Goal: Task Accomplishment & Management: Manage account settings

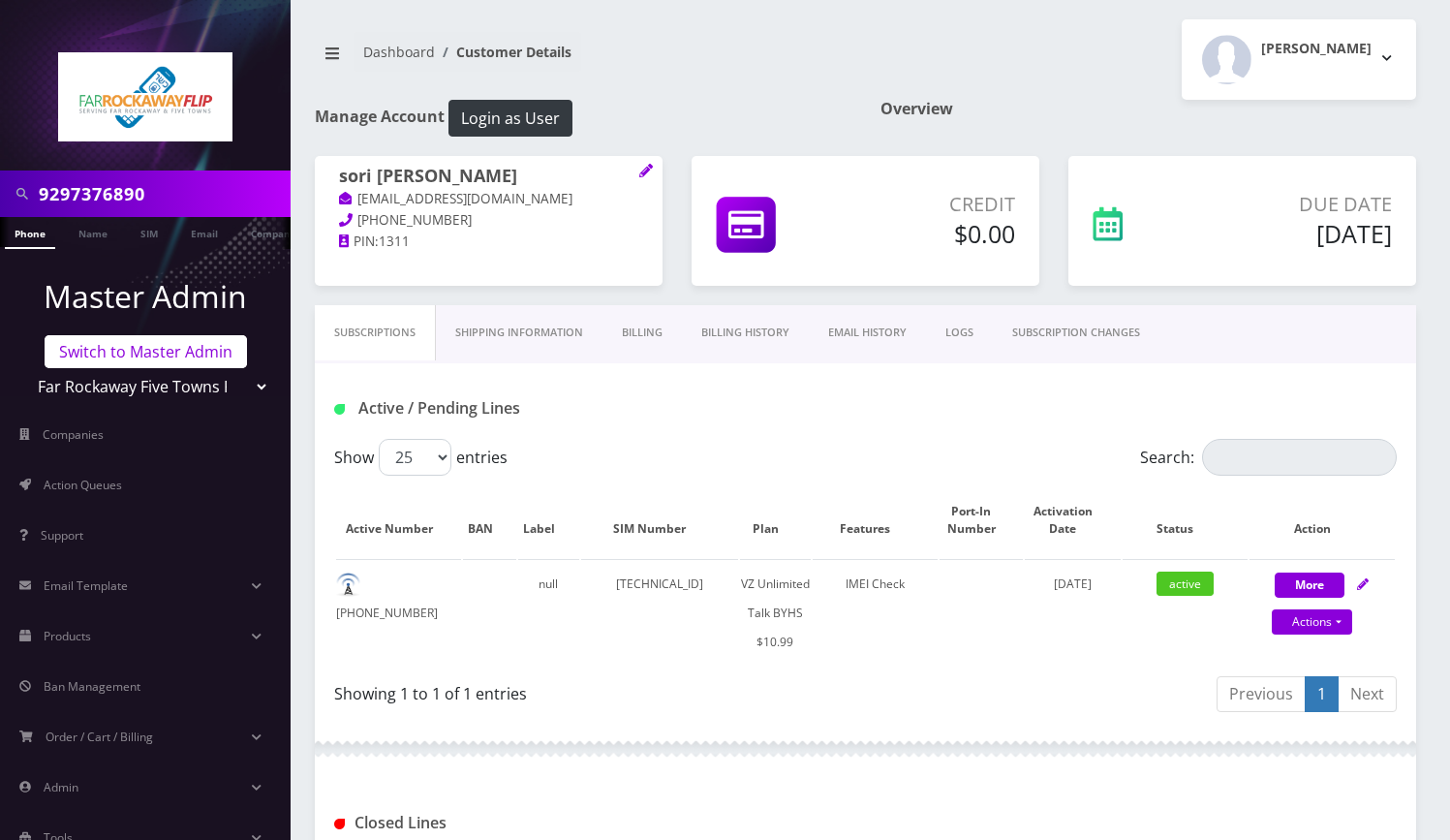
scroll to position [782, 0]
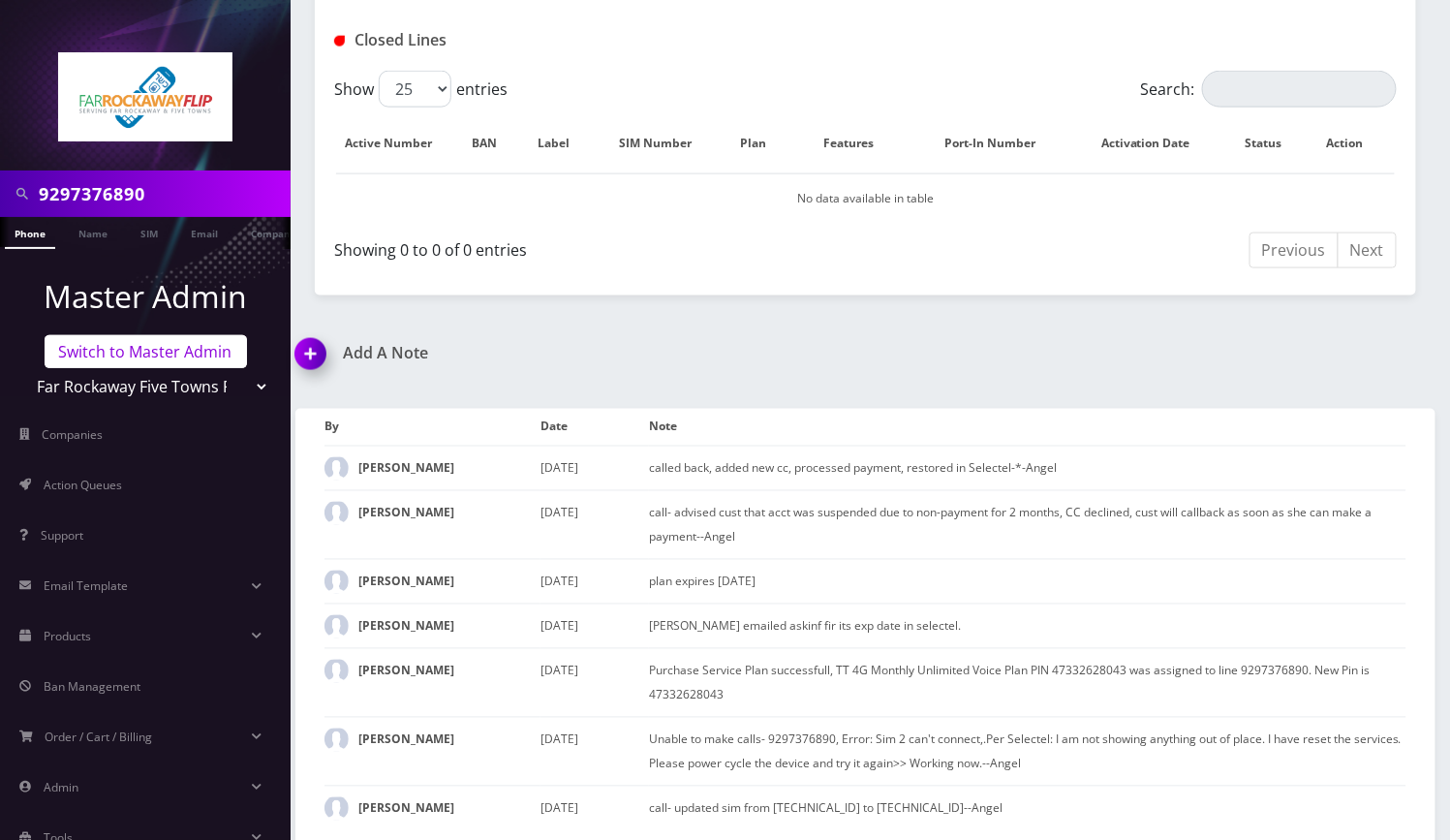
click at [108, 355] on link "Switch to Master Admin" at bounding box center [146, 351] width 202 height 33
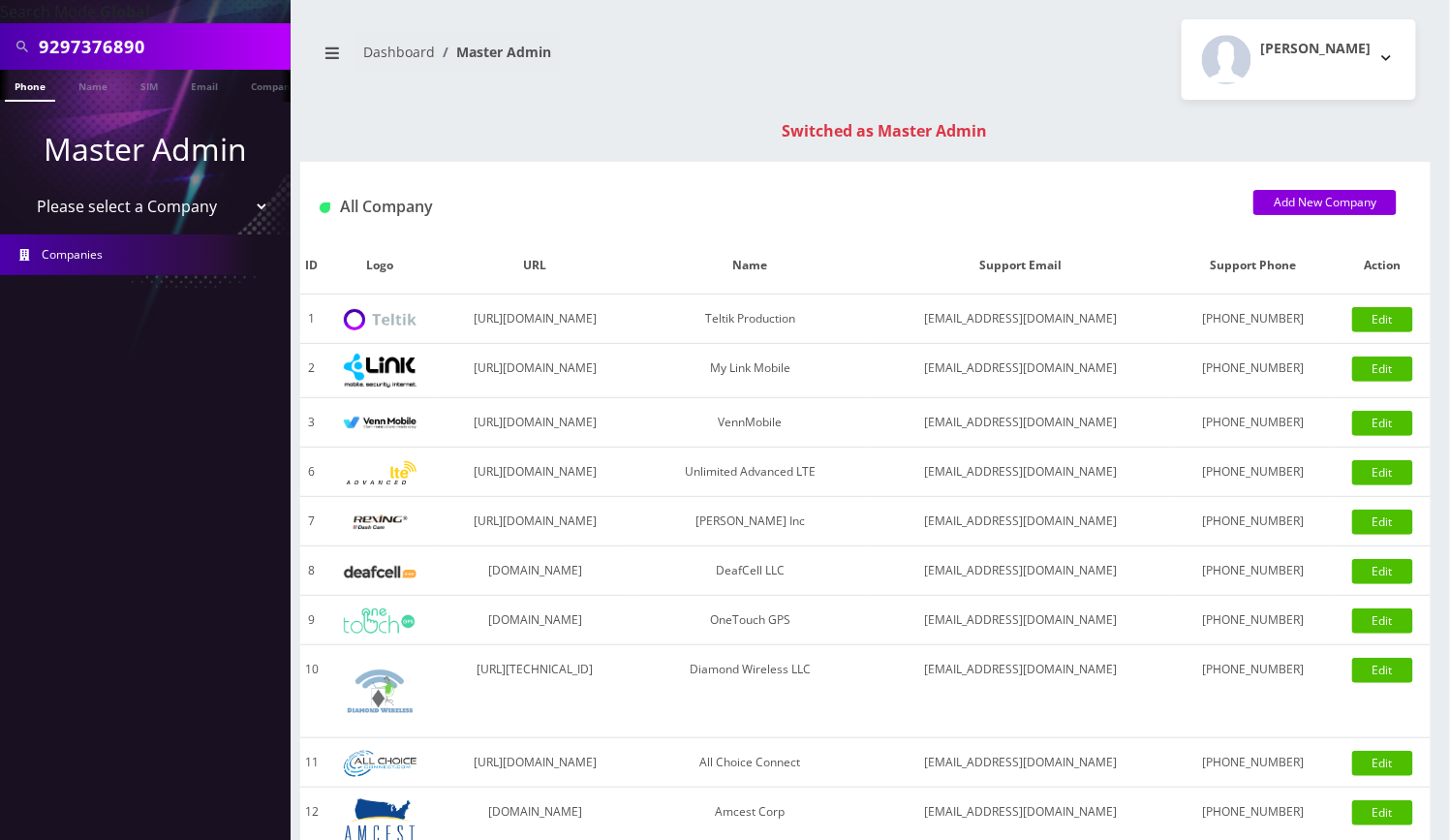
click at [102, 44] on input "9297376890" at bounding box center [162, 46] width 247 height 37
paste input "3134932044"
type input "3134932044"
click at [40, 74] on link "Phone" at bounding box center [30, 85] width 51 height 32
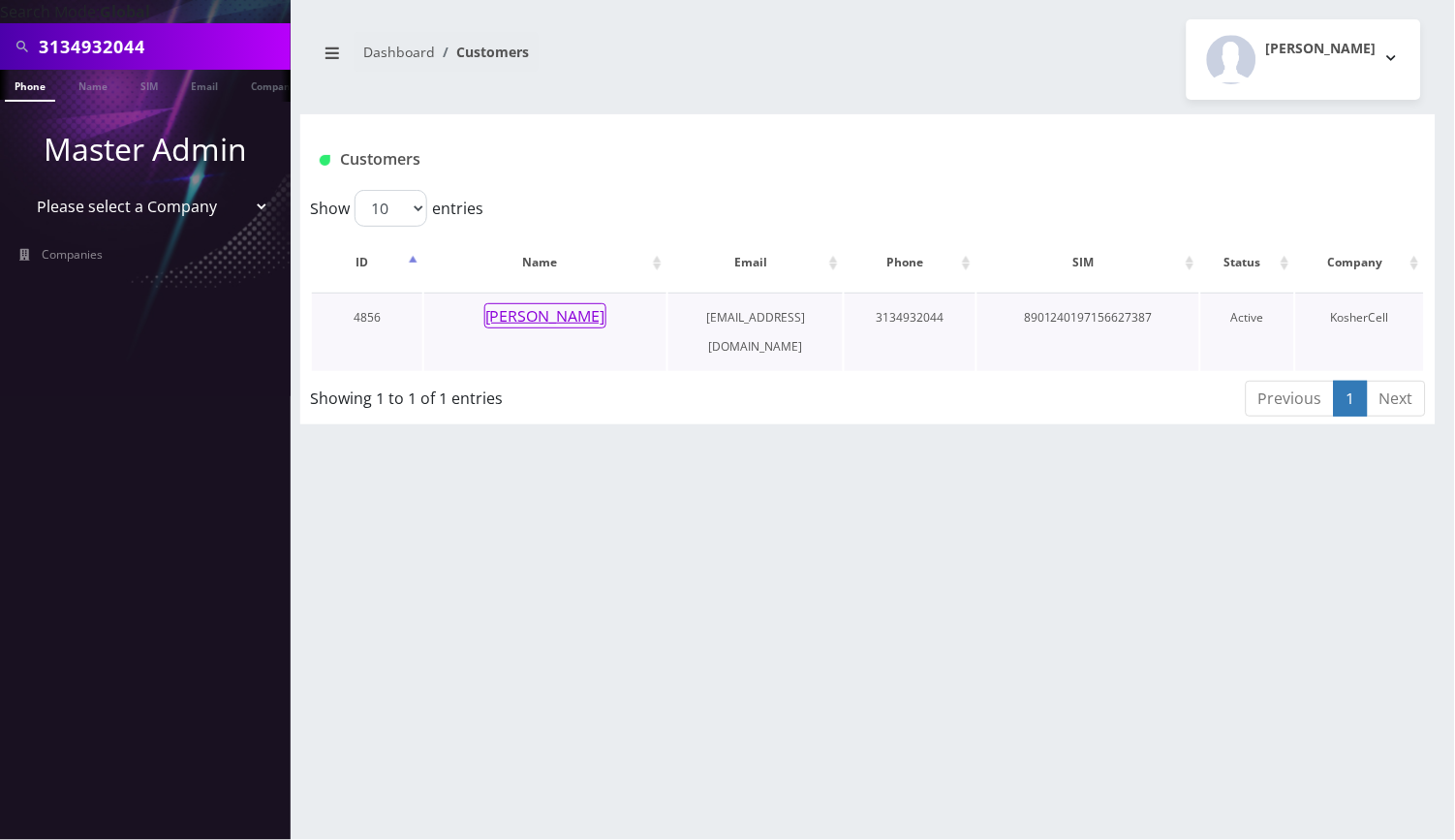
click at [554, 307] on button "[PERSON_NAME]" at bounding box center [545, 315] width 122 height 25
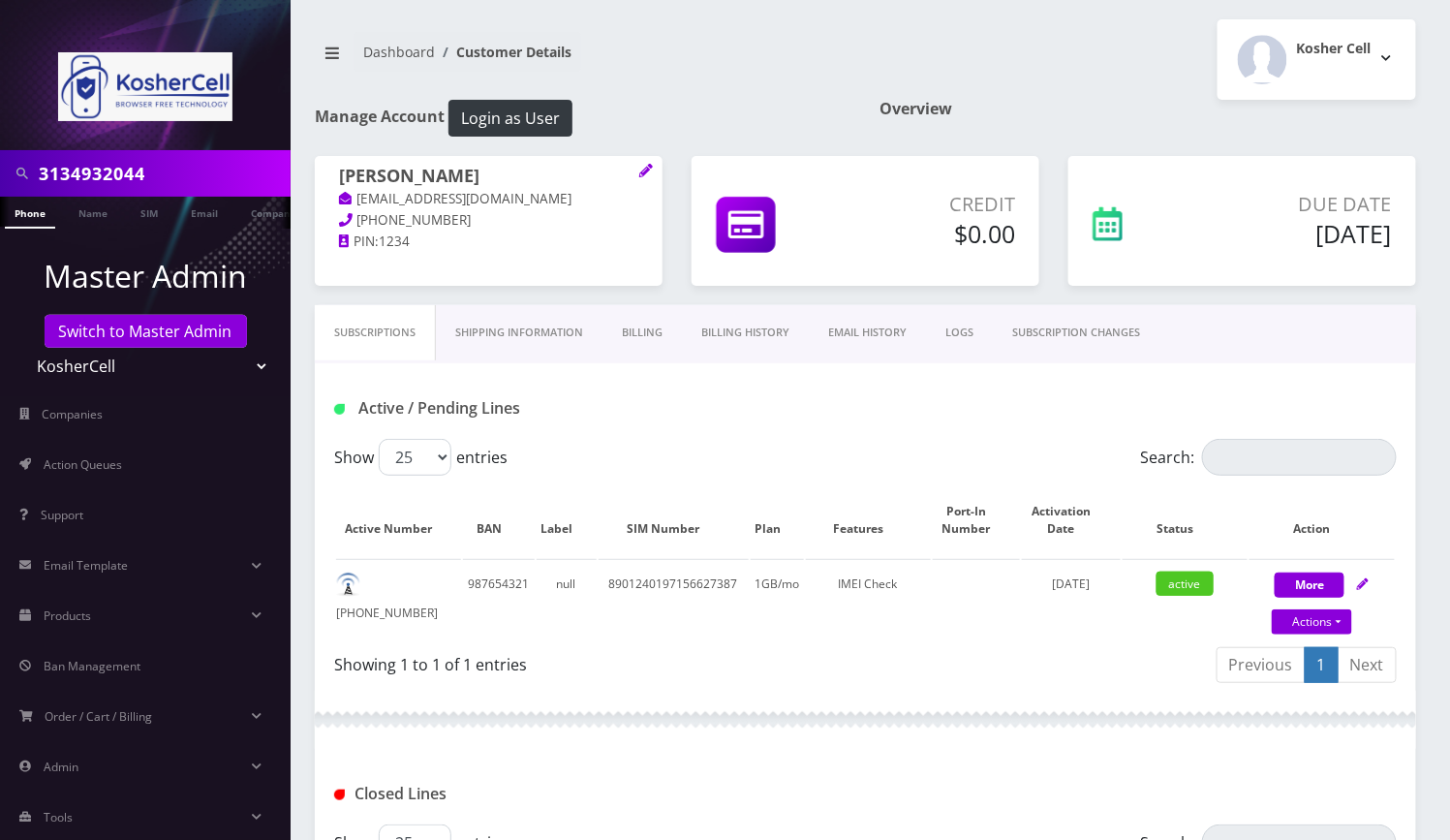
drag, startPoint x: 1308, startPoint y: 380, endPoint x: 1299, endPoint y: 466, distance: 86.5
click at [1308, 380] on div "Active / Pending Lines" at bounding box center [865, 401] width 1101 height 75
click at [1343, 621] on link "Actions" at bounding box center [1311, 621] width 80 height 25
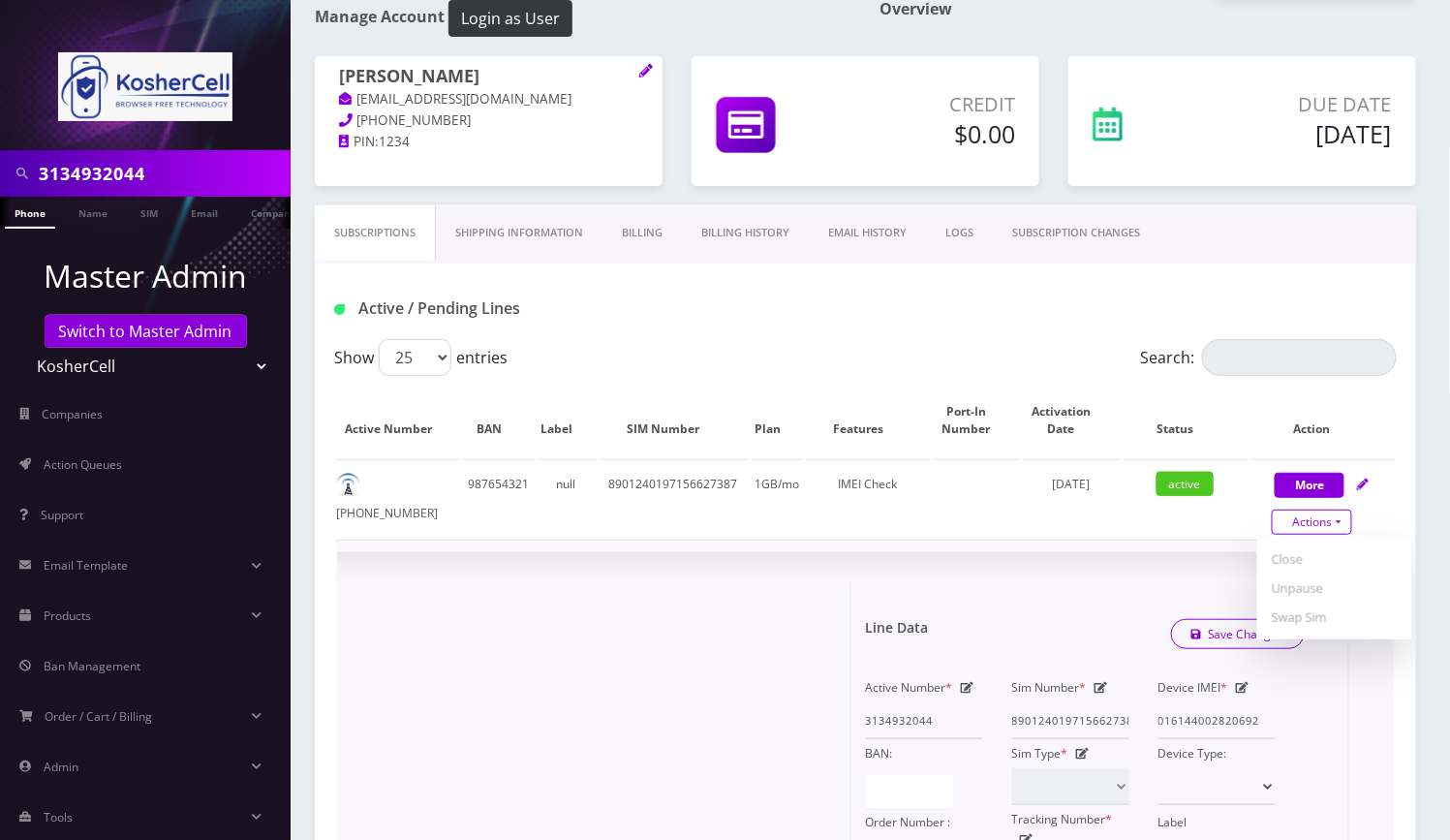
scroll to position [129, 0]
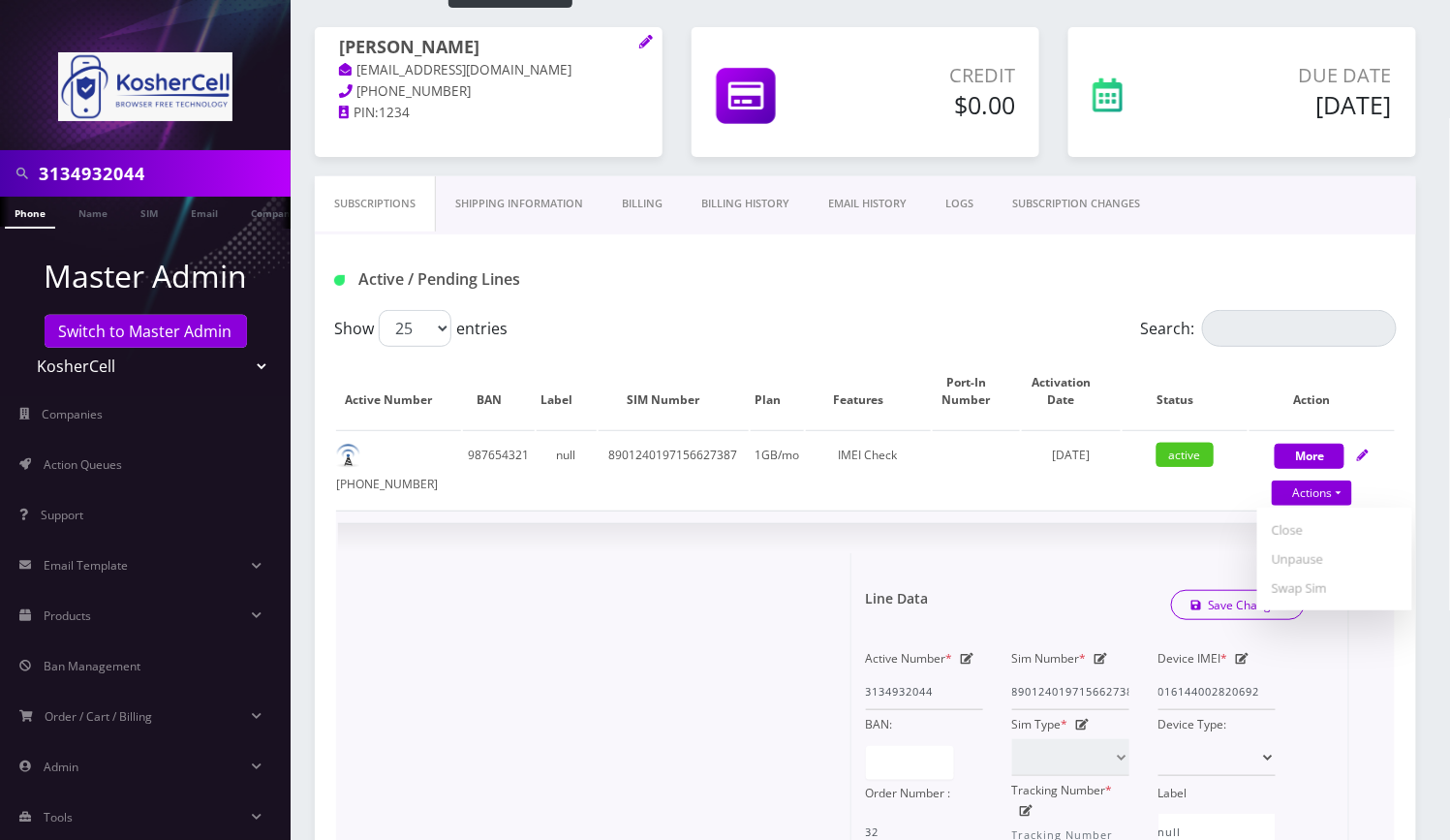
click at [1244, 659] on icon at bounding box center [1243, 659] width 14 height 12
click at [1213, 692] on input "016144002820692" at bounding box center [1217, 691] width 117 height 37
click at [1246, 657] on icon at bounding box center [1243, 659] width 14 height 12
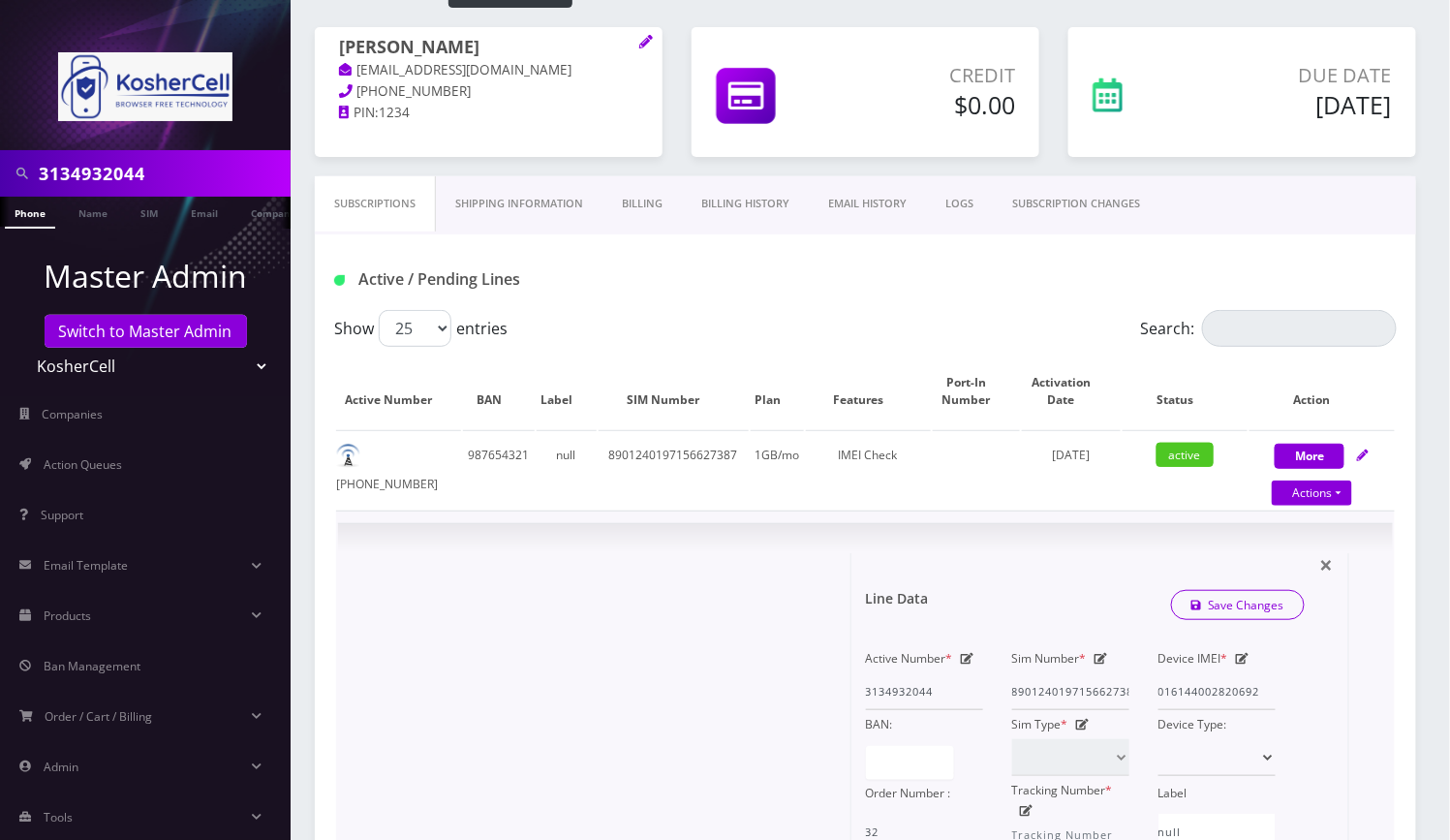
click at [1248, 655] on icon at bounding box center [1243, 659] width 14 height 12
paste input "359796723839411"
type input "359796723839411"
click at [1236, 608] on link "Save Changes" at bounding box center [1239, 605] width 135 height 30
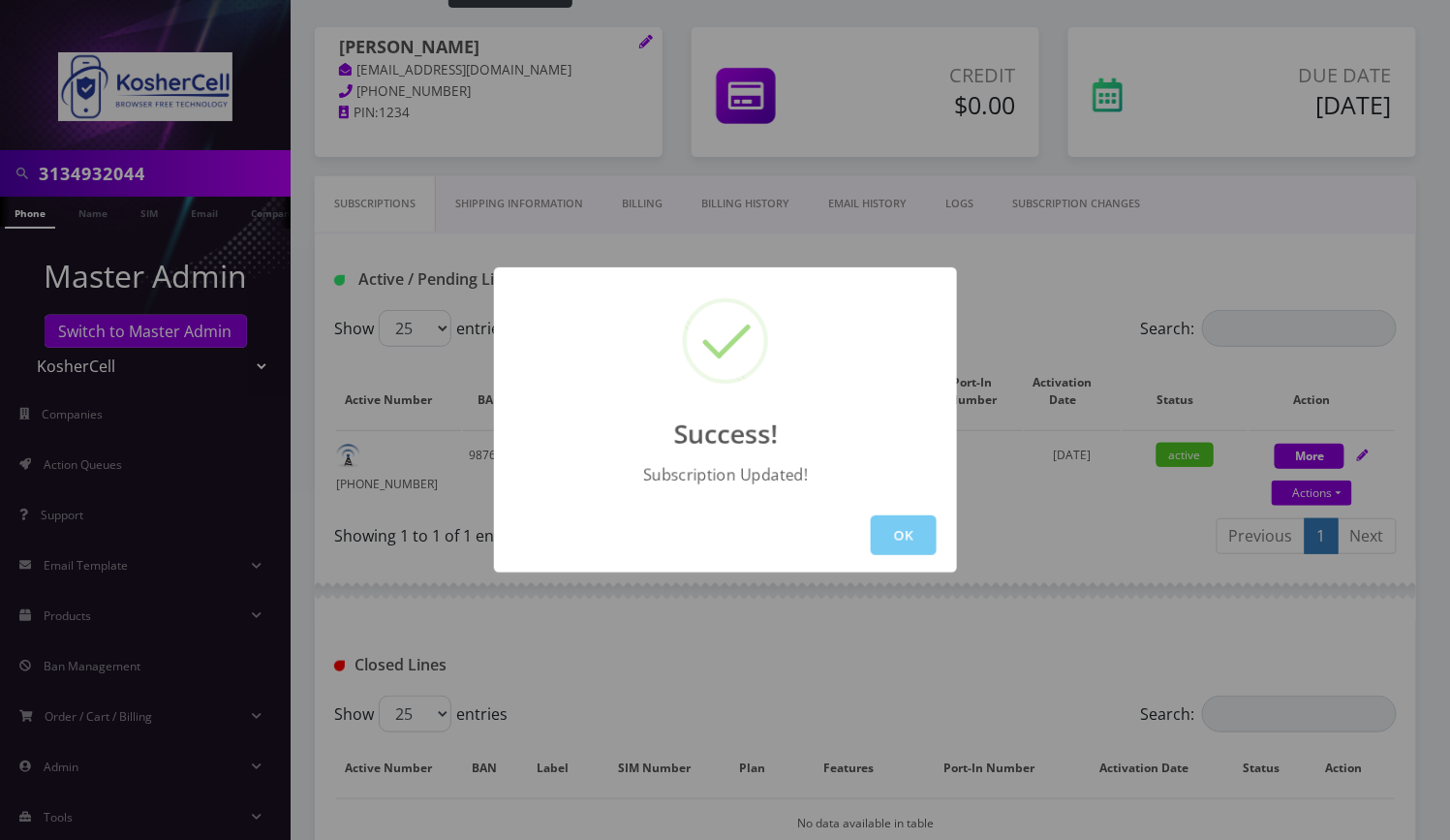
click at [900, 528] on button "OK" at bounding box center [904, 535] width 65 height 40
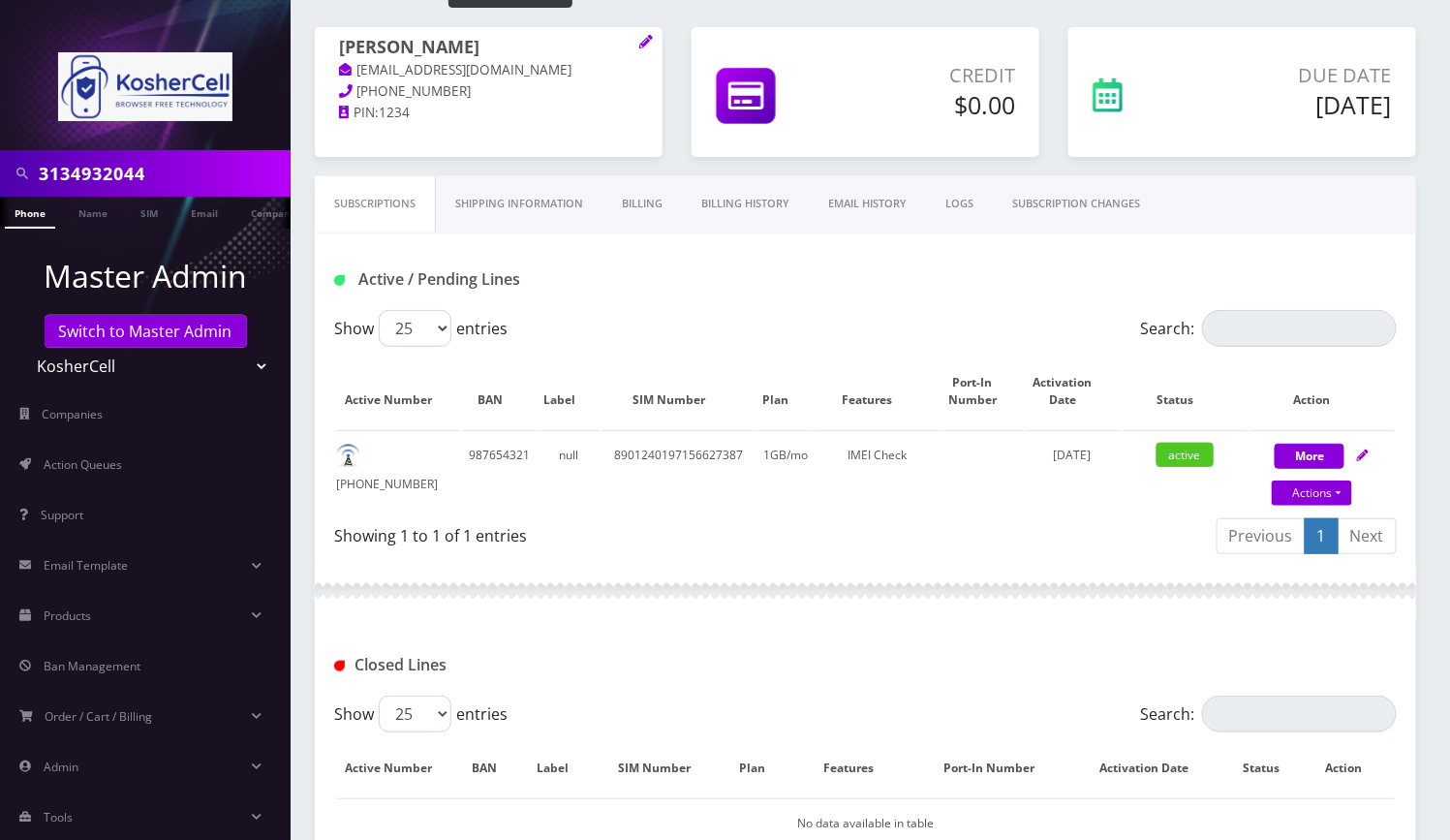
click at [1326, 606] on div at bounding box center [865, 590] width 1101 height 59
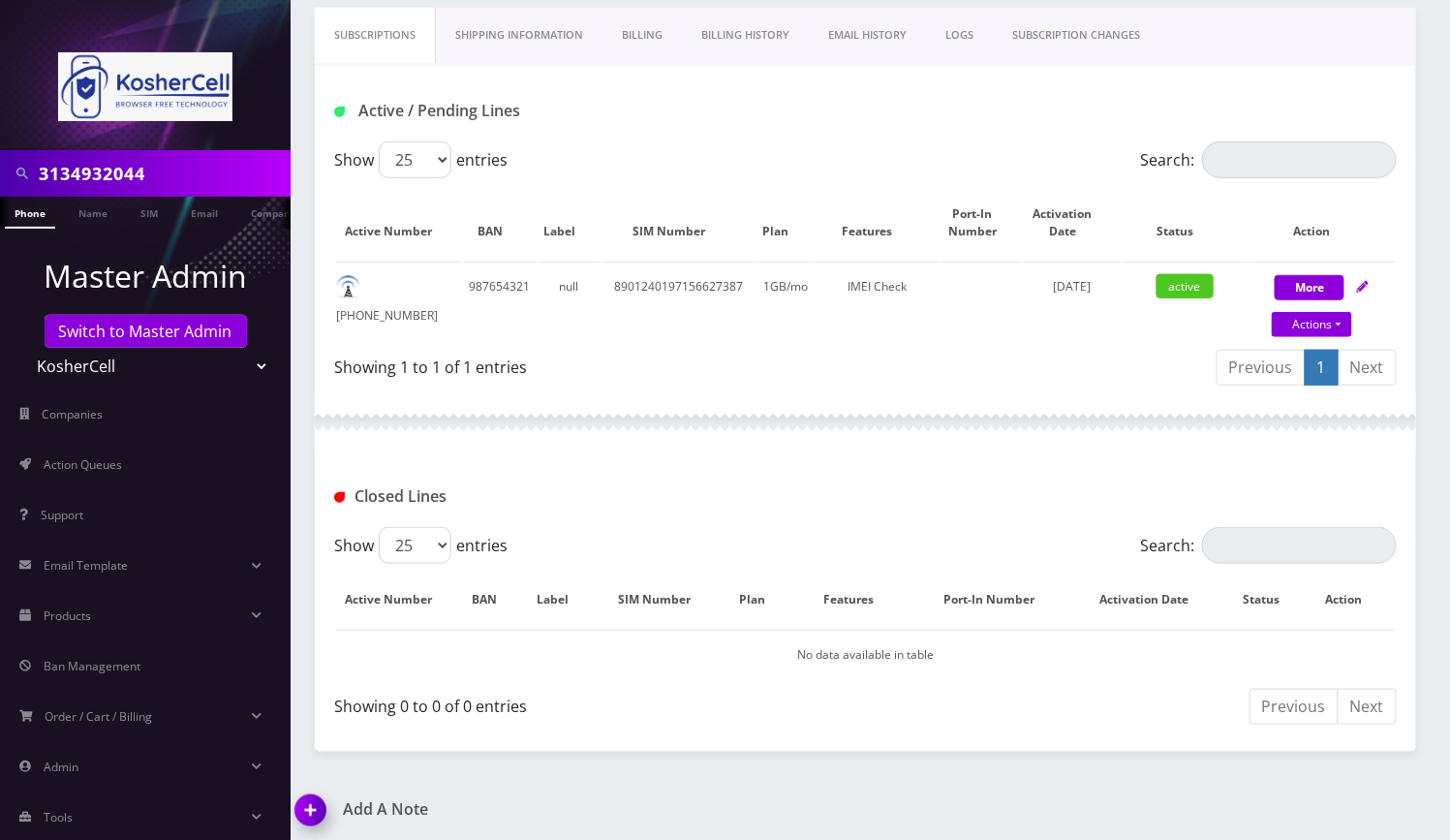
drag, startPoint x: 305, startPoint y: 807, endPoint x: 382, endPoint y: 790, distance: 78.9
click at [305, 807] on img at bounding box center [314, 817] width 58 height 58
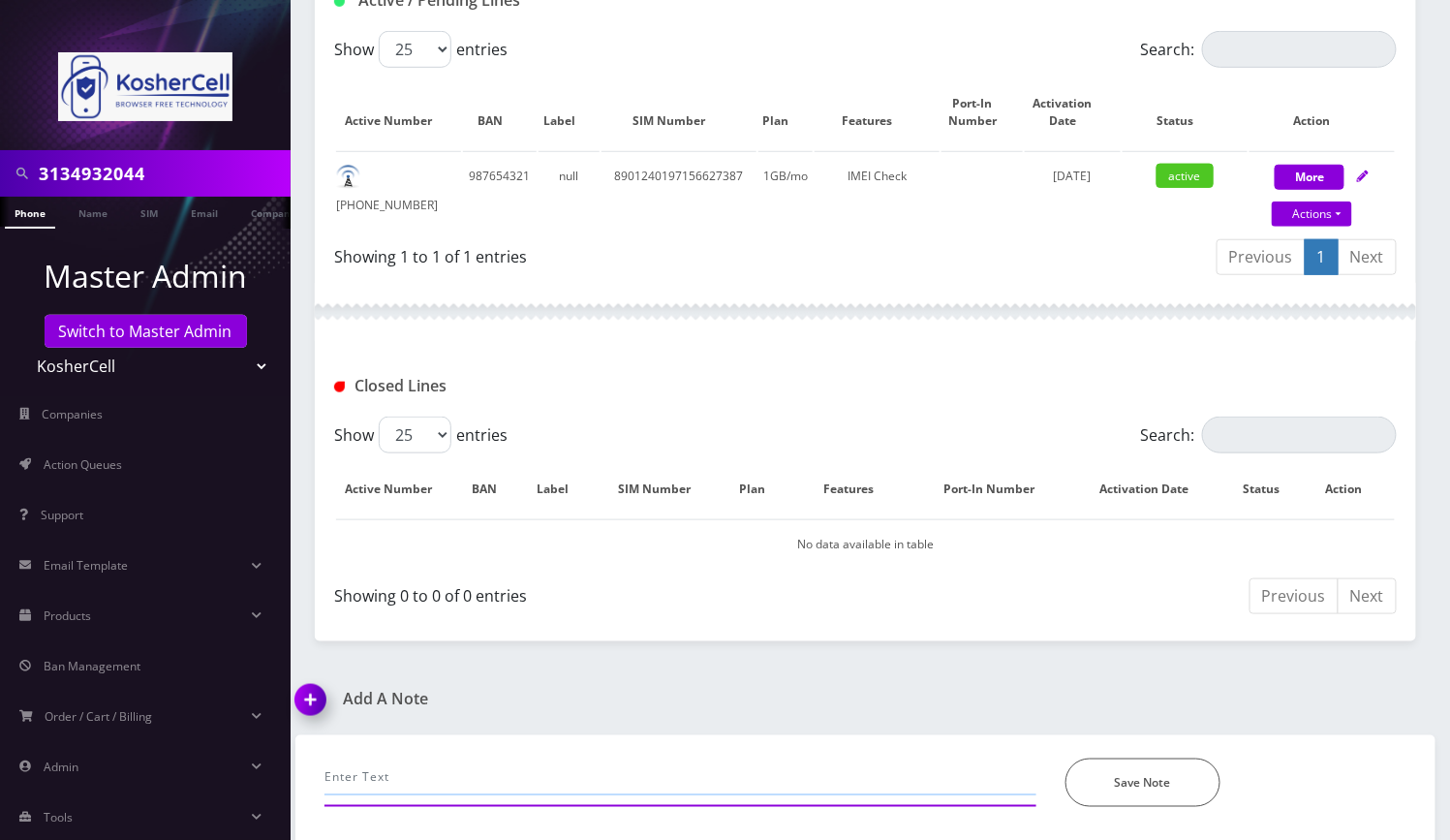
click at [405, 768] on input "text" at bounding box center [680, 777] width 712 height 37
paste input "from 016144002820692 to 359796723839411"
type input "Larry requested to update IMEI from 016144002820692 to 359796723839411--Angel"
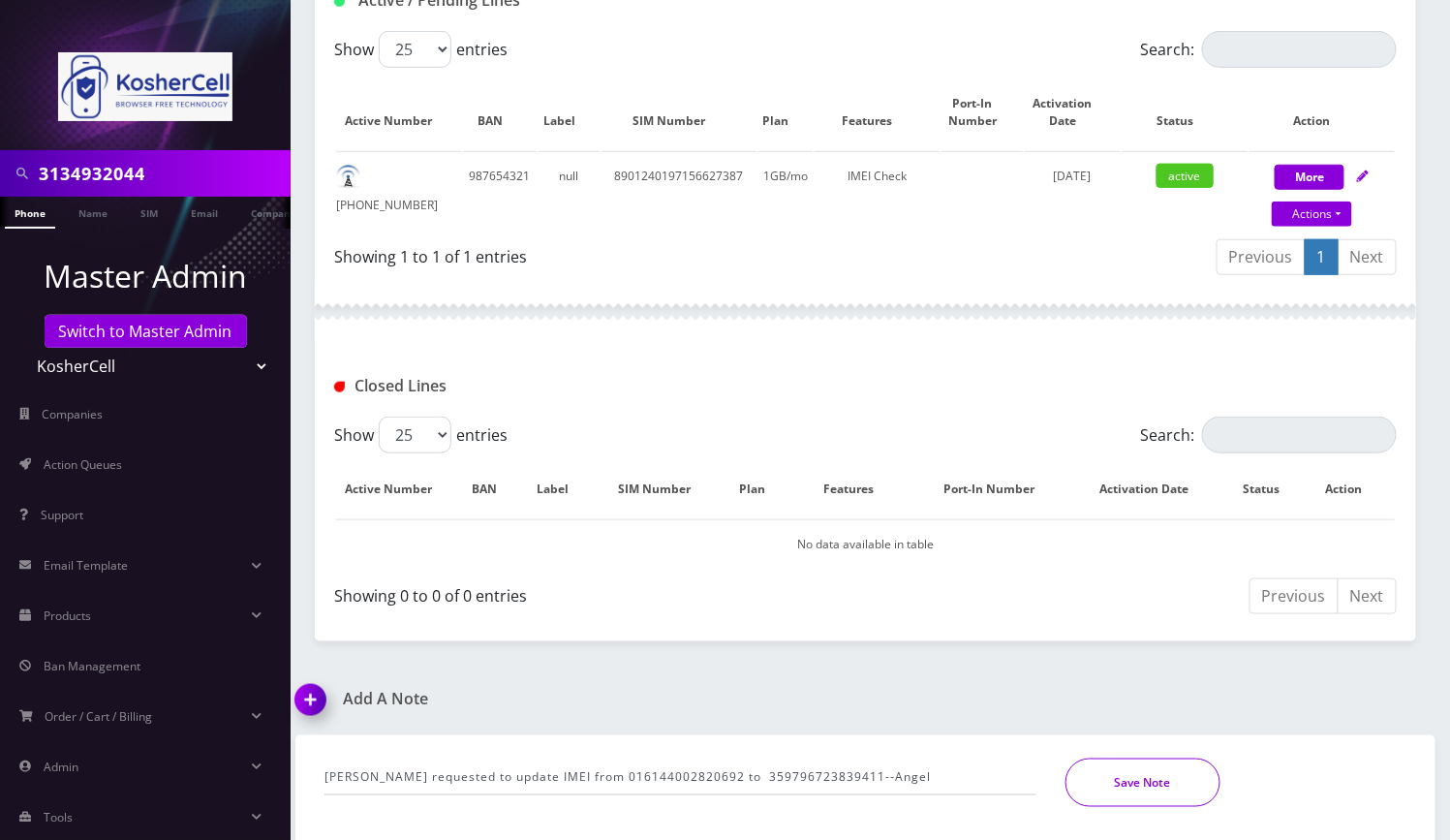
click at [1165, 786] on button "Save Note" at bounding box center [1143, 782] width 155 height 49
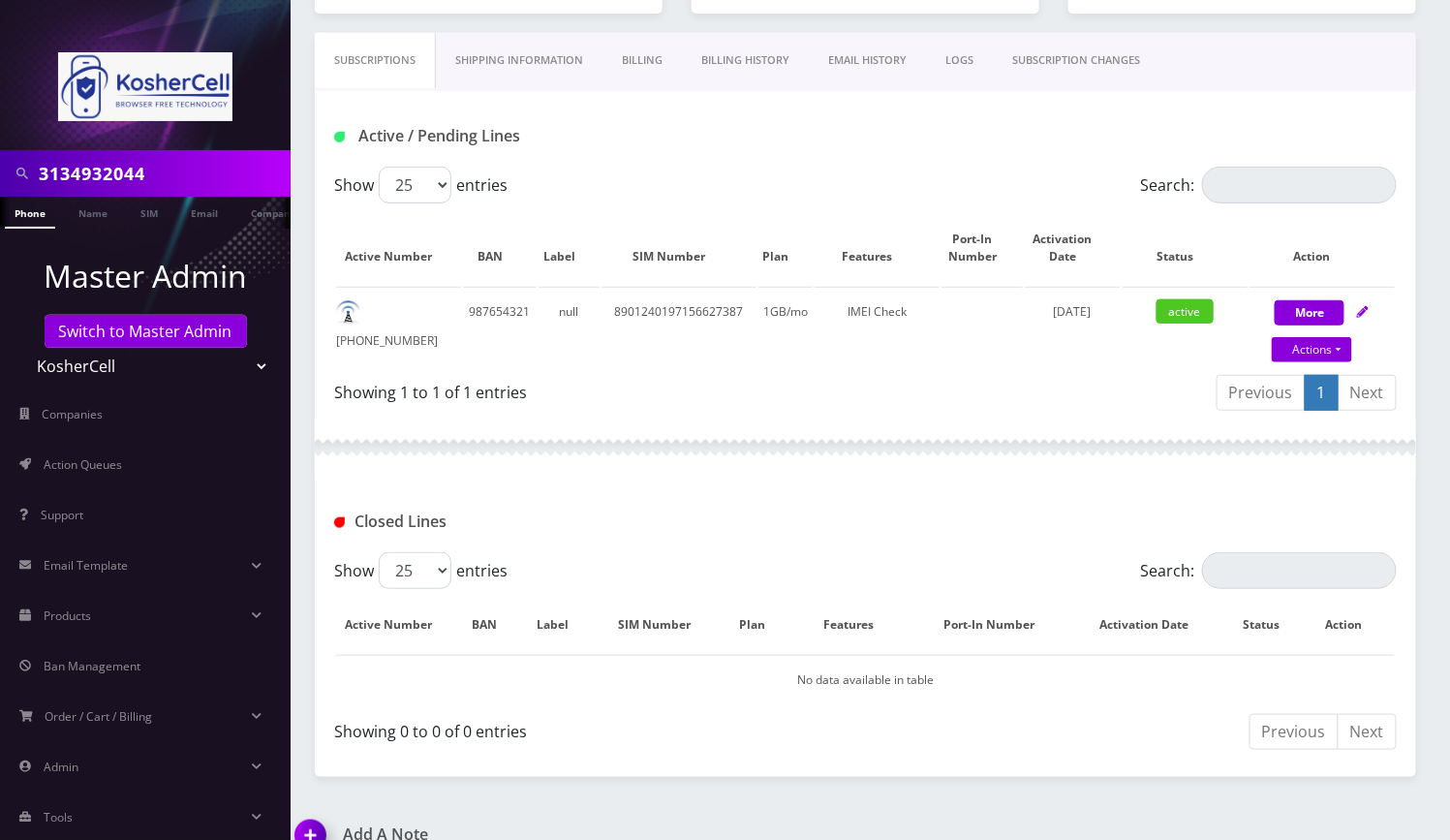
scroll to position [0, 0]
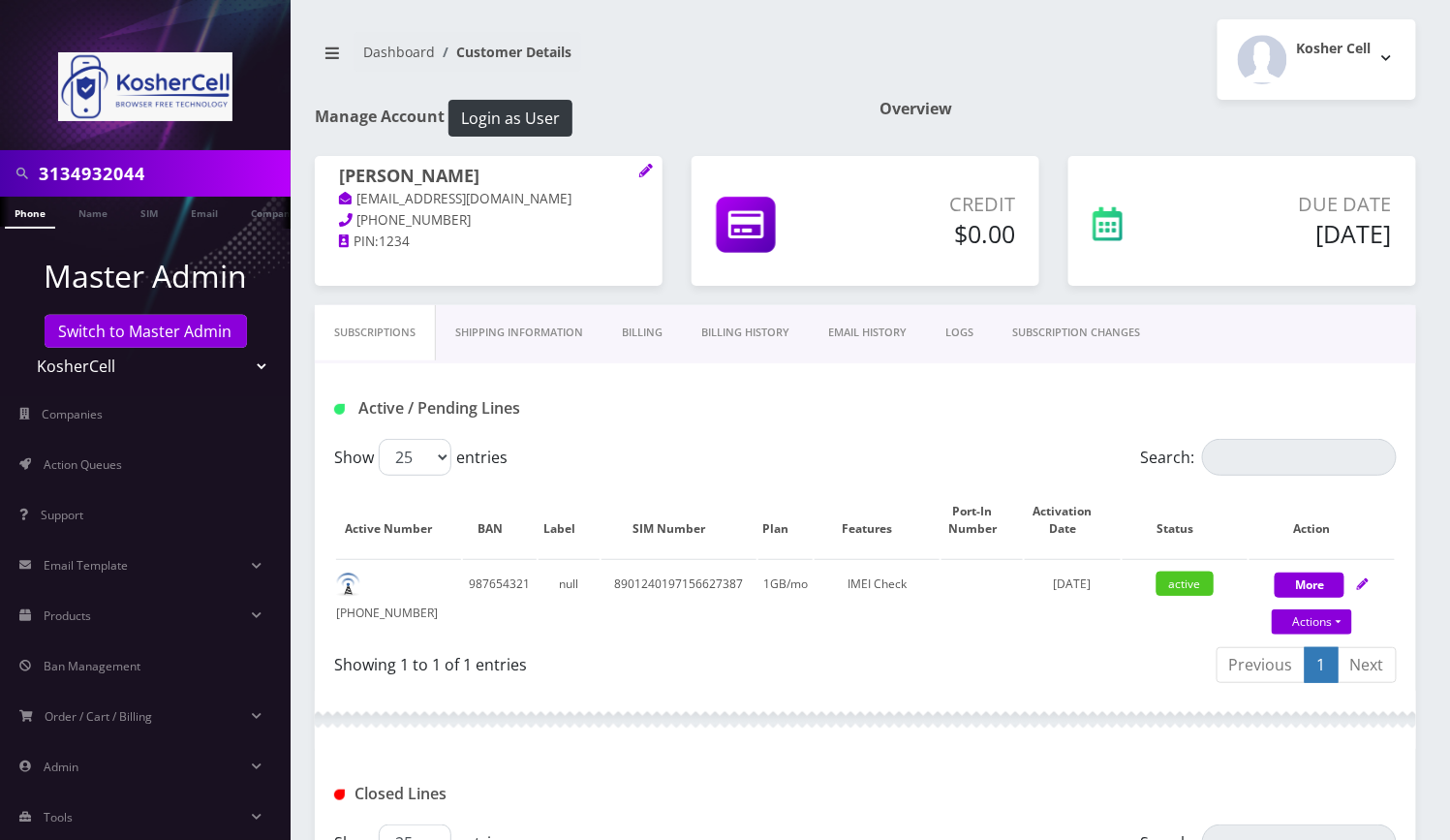
drag, startPoint x: 1318, startPoint y: 383, endPoint x: 1094, endPoint y: 350, distance: 226.4
click at [1318, 383] on div "Active / Pending Lines" at bounding box center [865, 401] width 1101 height 75
